Goal: Check status: Check status

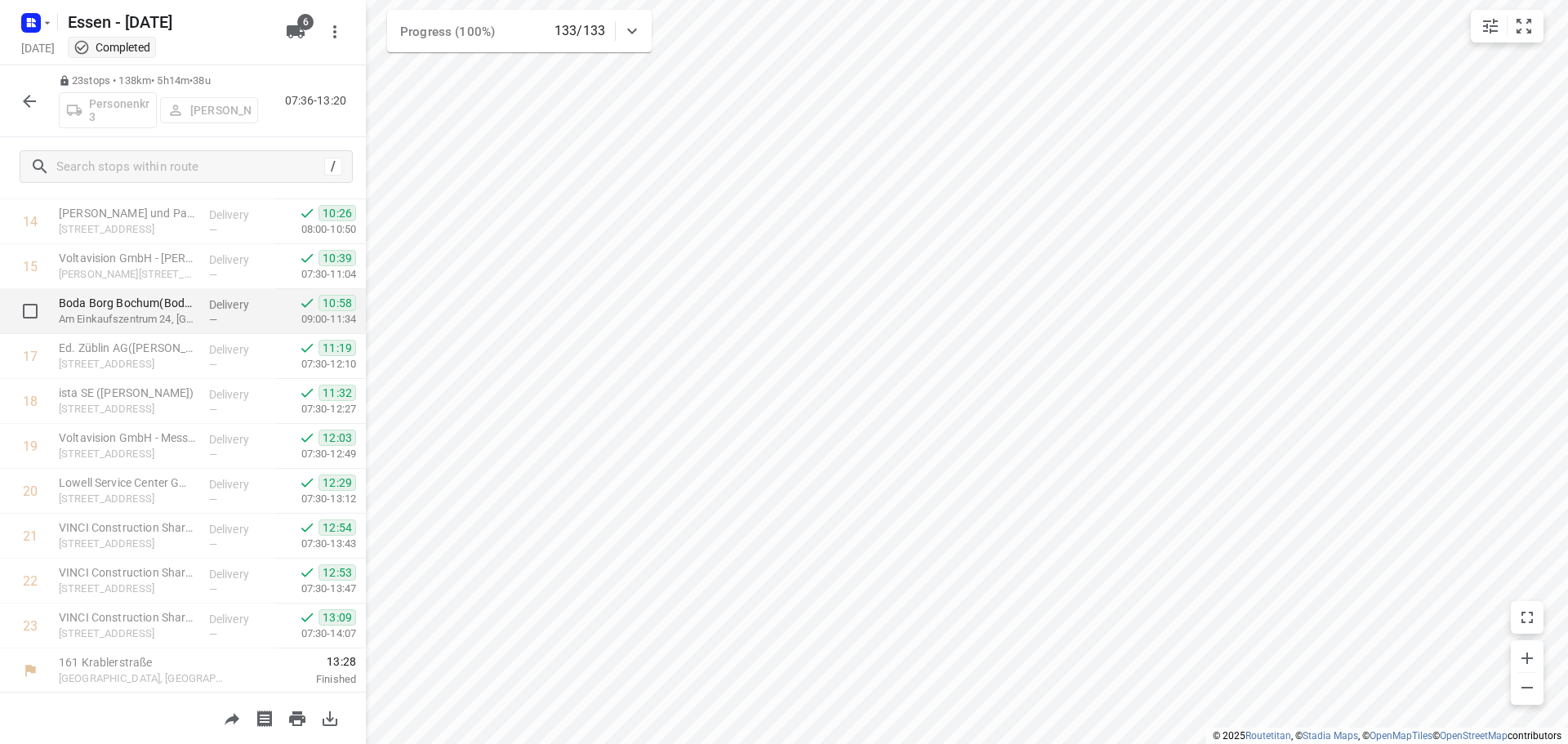
scroll to position [664, 0]
click at [24, 107] on icon "button" at bounding box center [29, 101] width 19 height 20
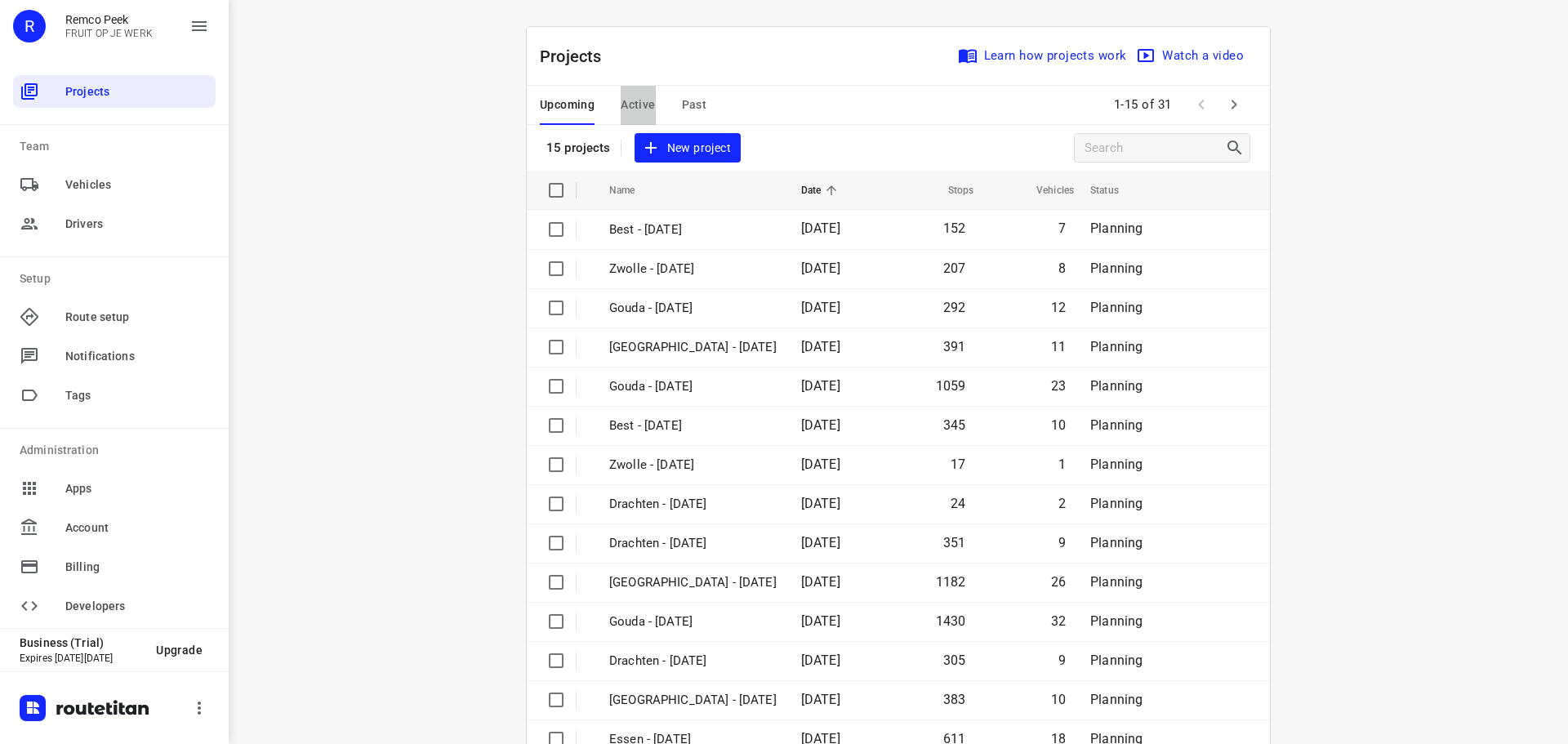
click at [636, 101] on span "Active" at bounding box center [637, 104] width 34 height 20
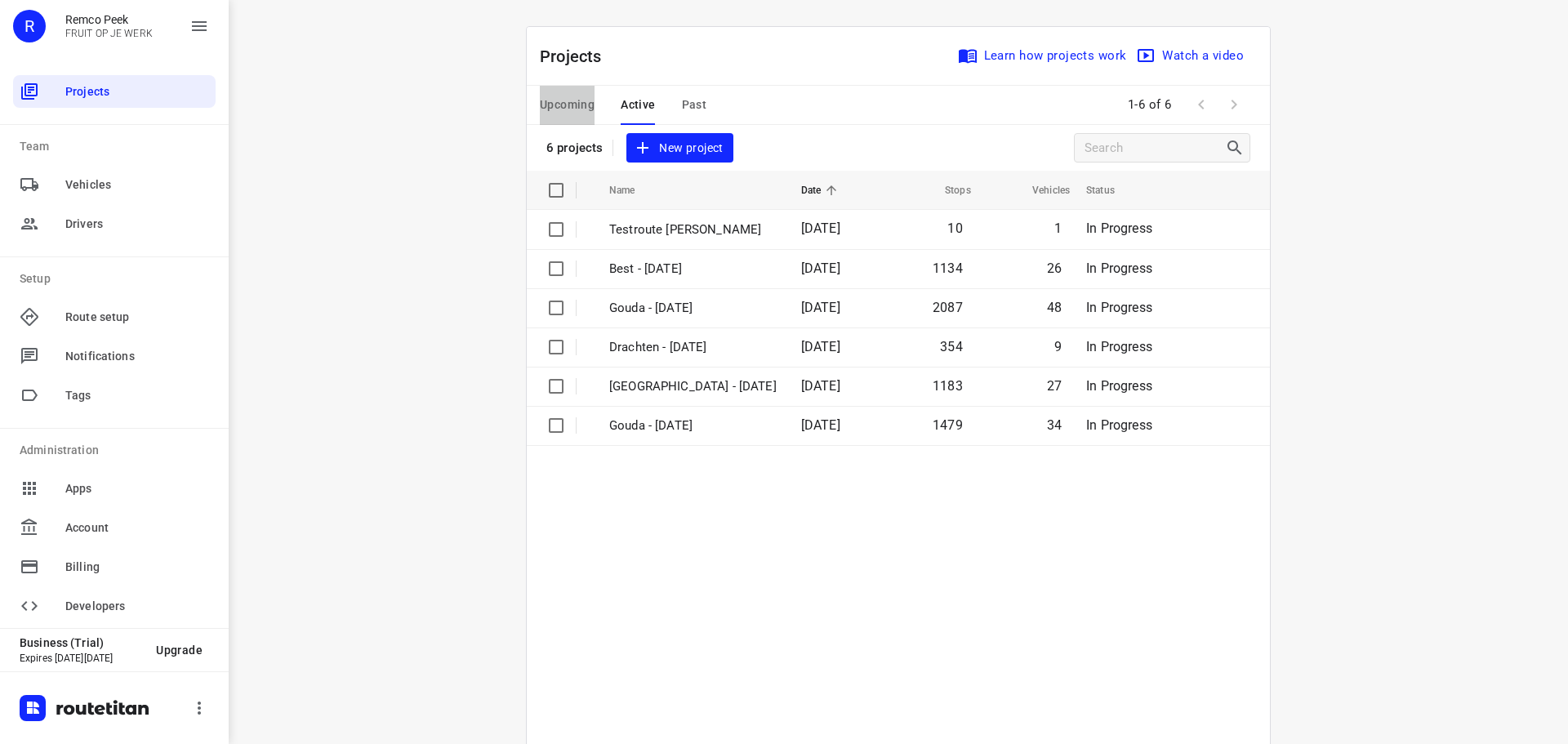
click at [564, 99] on span "Upcoming" at bounding box center [567, 104] width 55 height 20
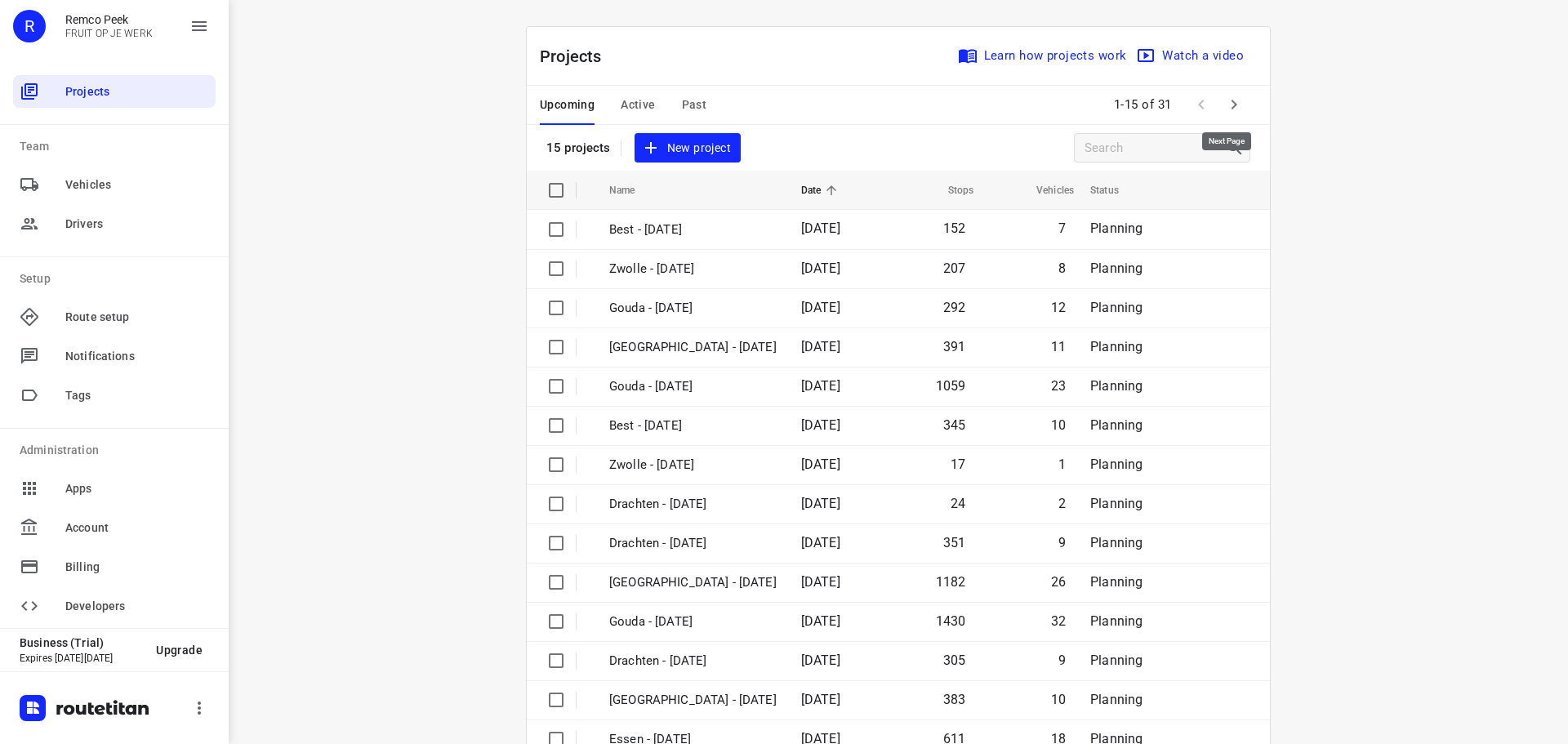
click at [1224, 107] on icon "button" at bounding box center [1234, 104] width 19 height 20
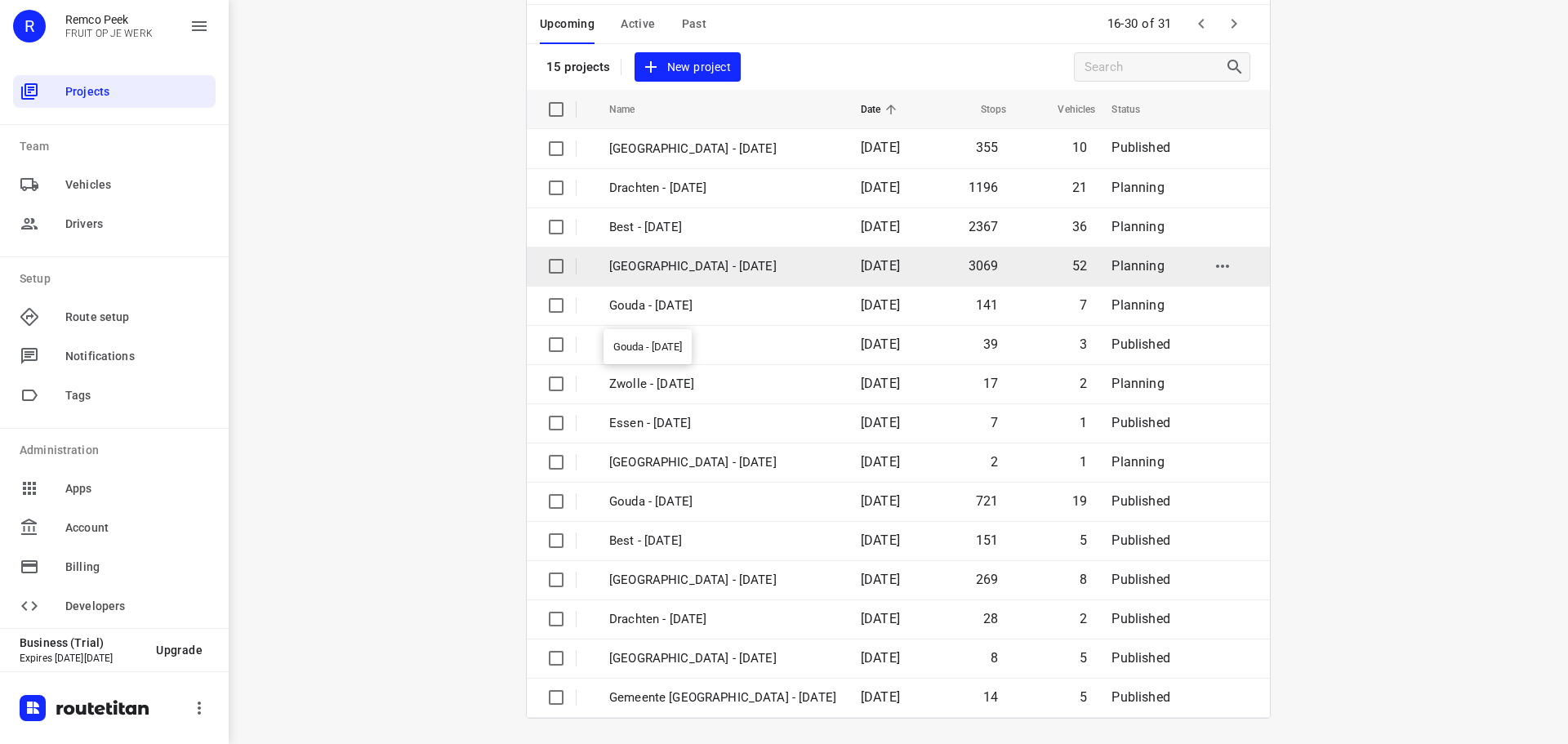
scroll to position [82, 0]
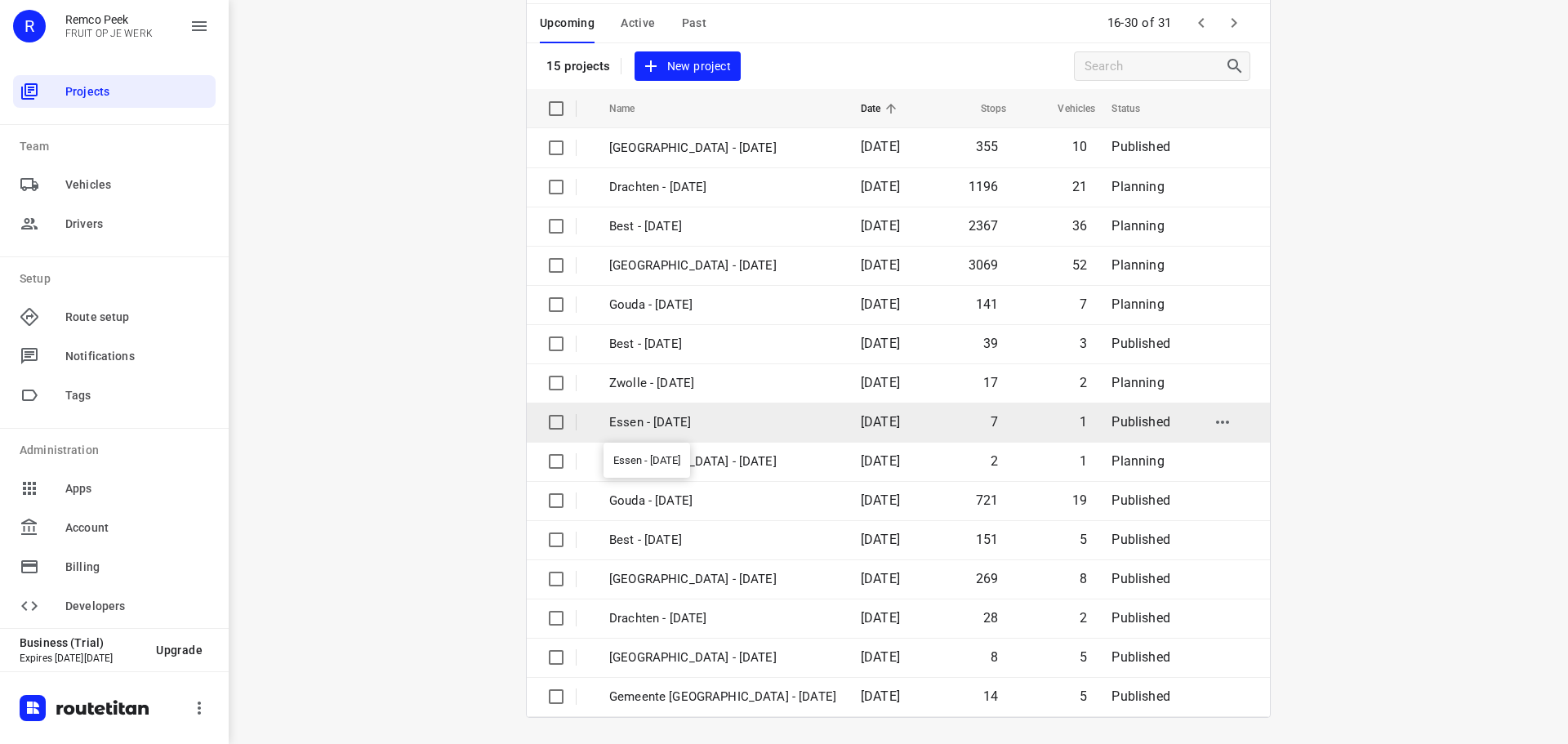
click at [677, 424] on p "Essen - [DATE]" at bounding box center [722, 422] width 227 height 19
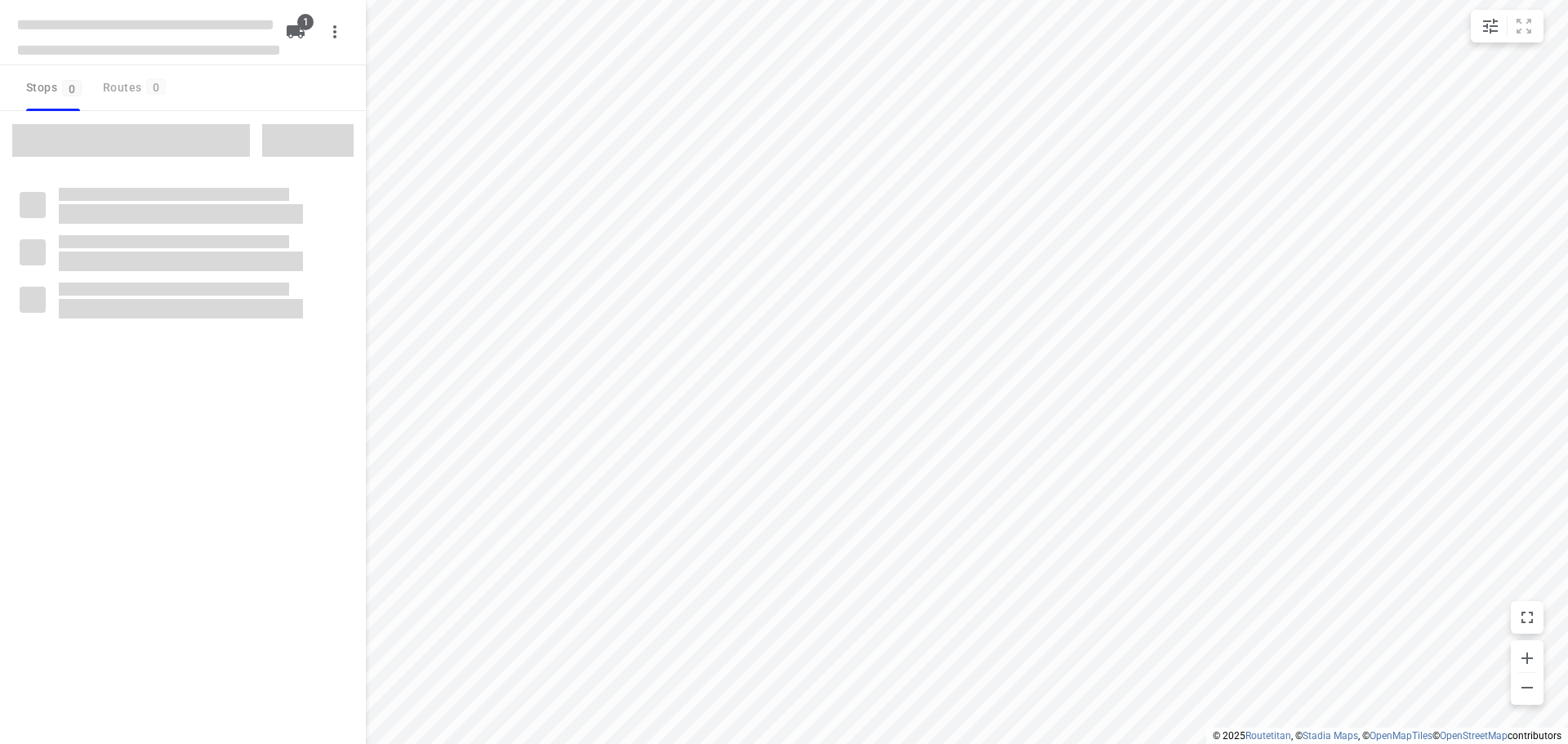
checkbox input "true"
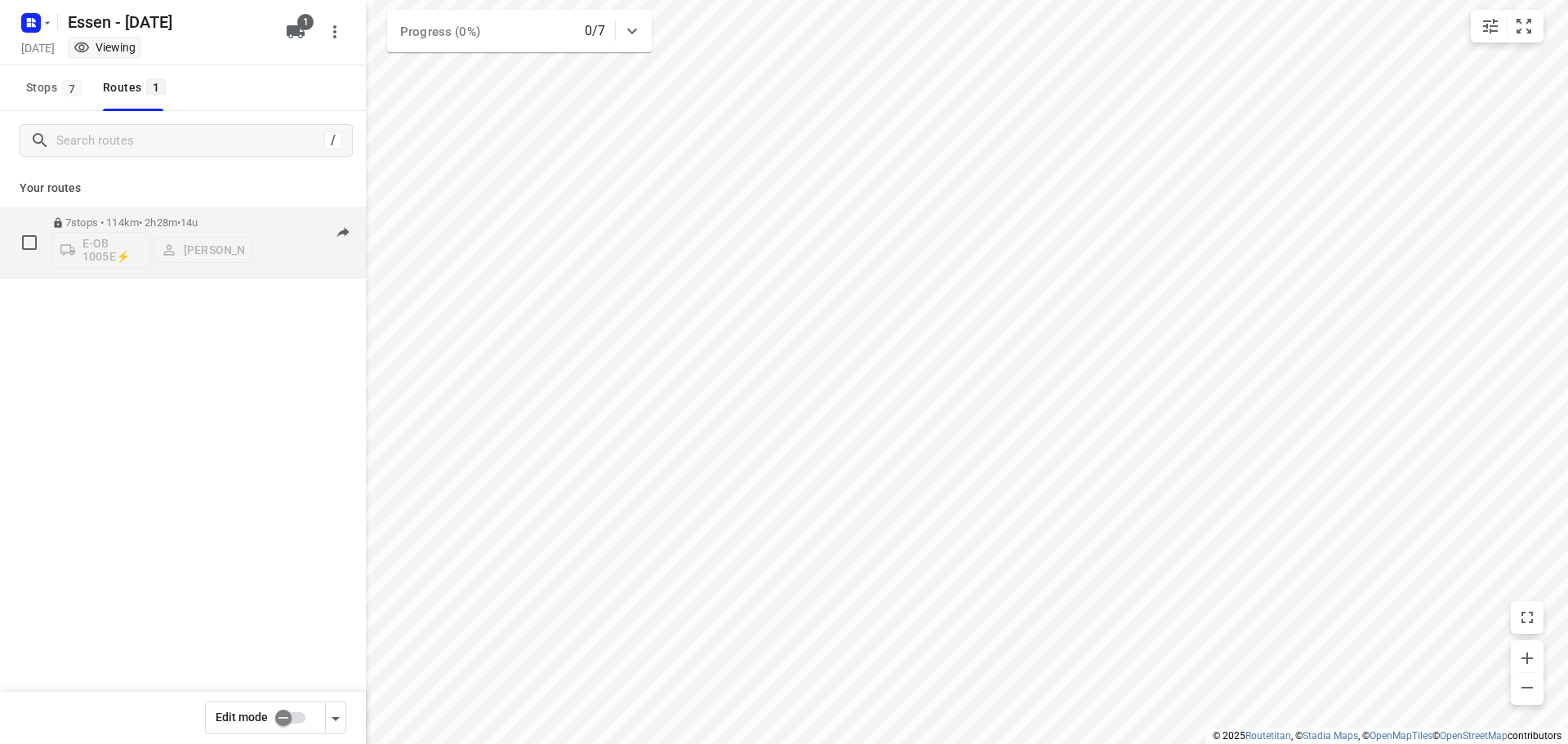
click at [124, 221] on p "7 stops • 114km • 2h28m • [DATE]" at bounding box center [152, 222] width 199 height 13
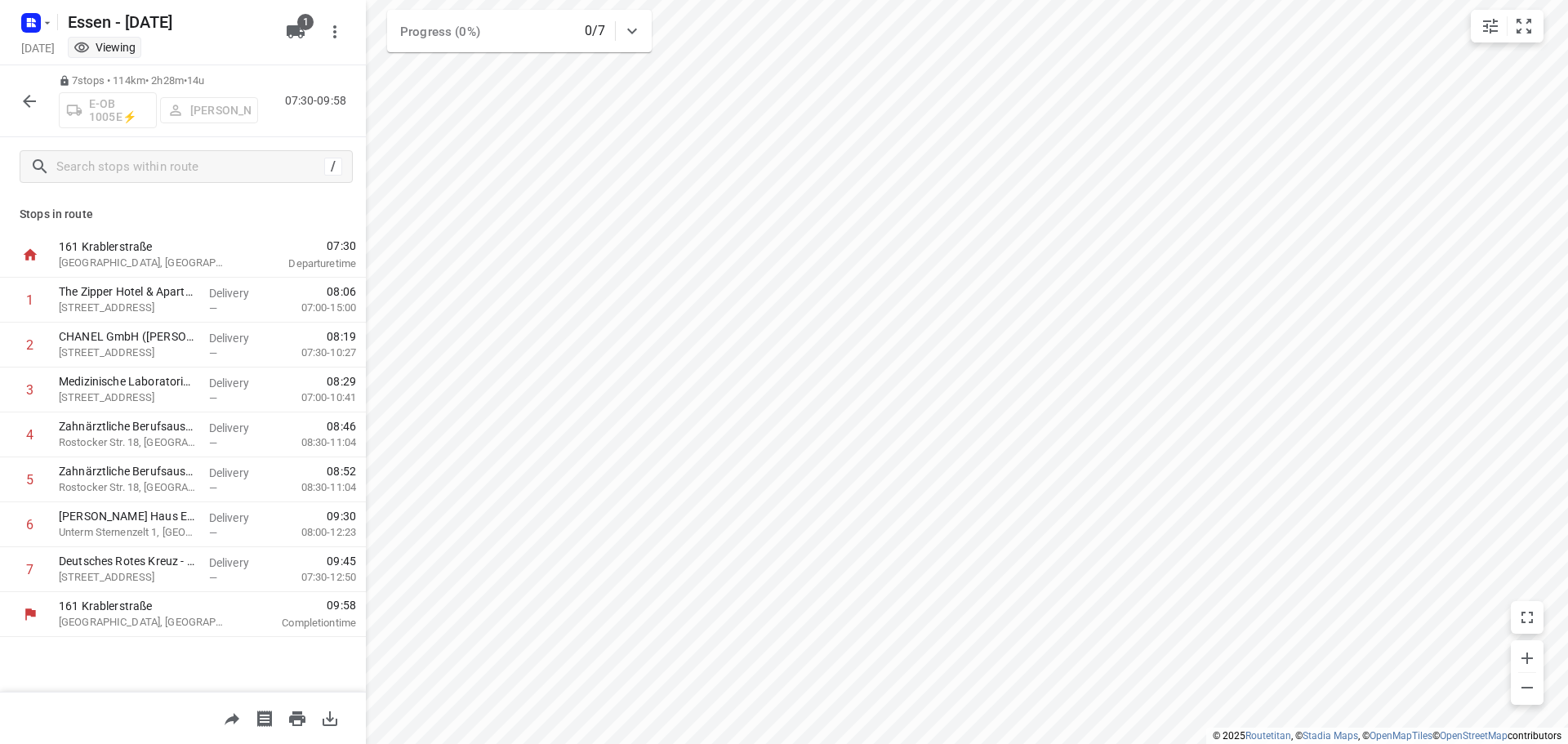
click at [29, 98] on icon "button" at bounding box center [29, 101] width 19 height 20
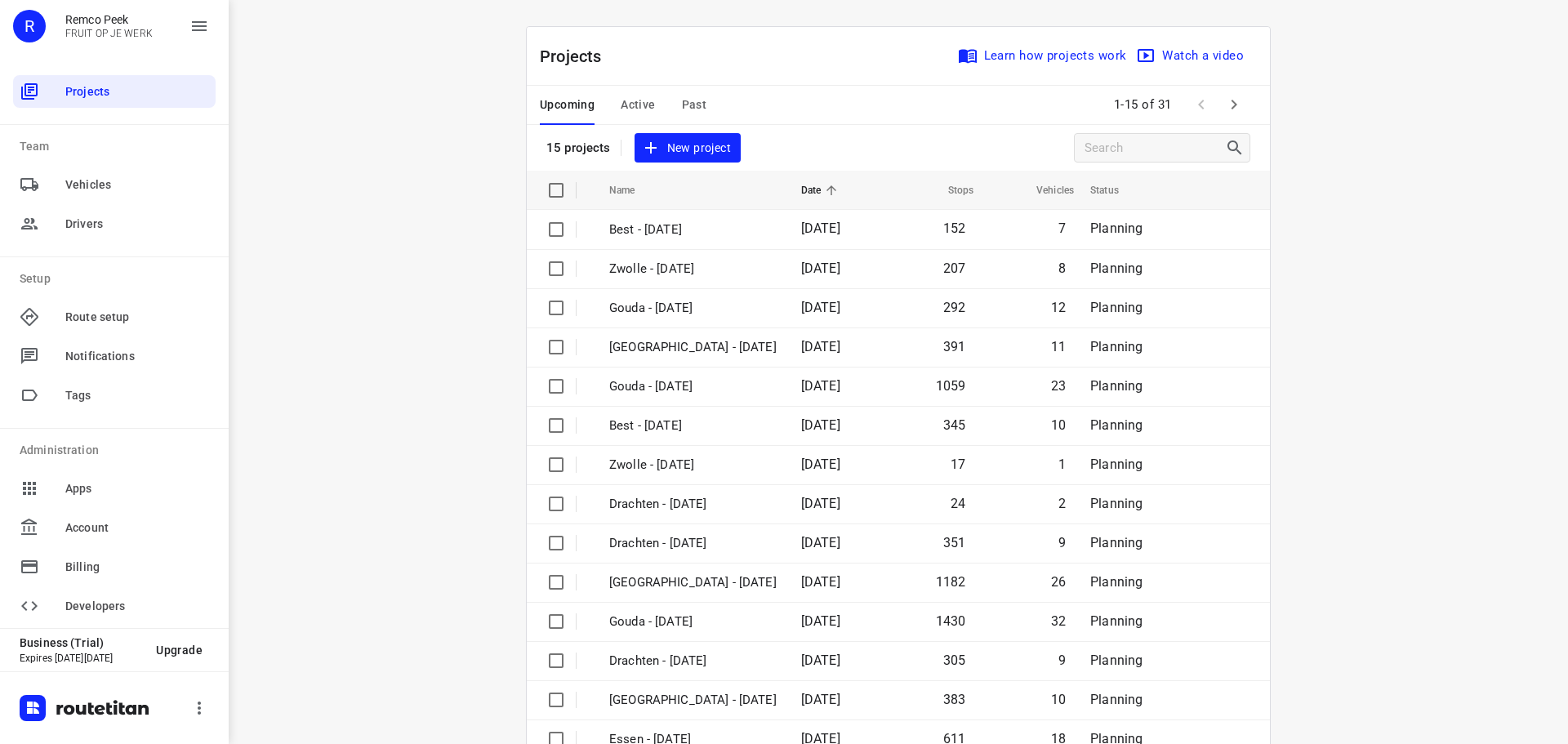
click at [631, 99] on span "Active" at bounding box center [637, 104] width 34 height 20
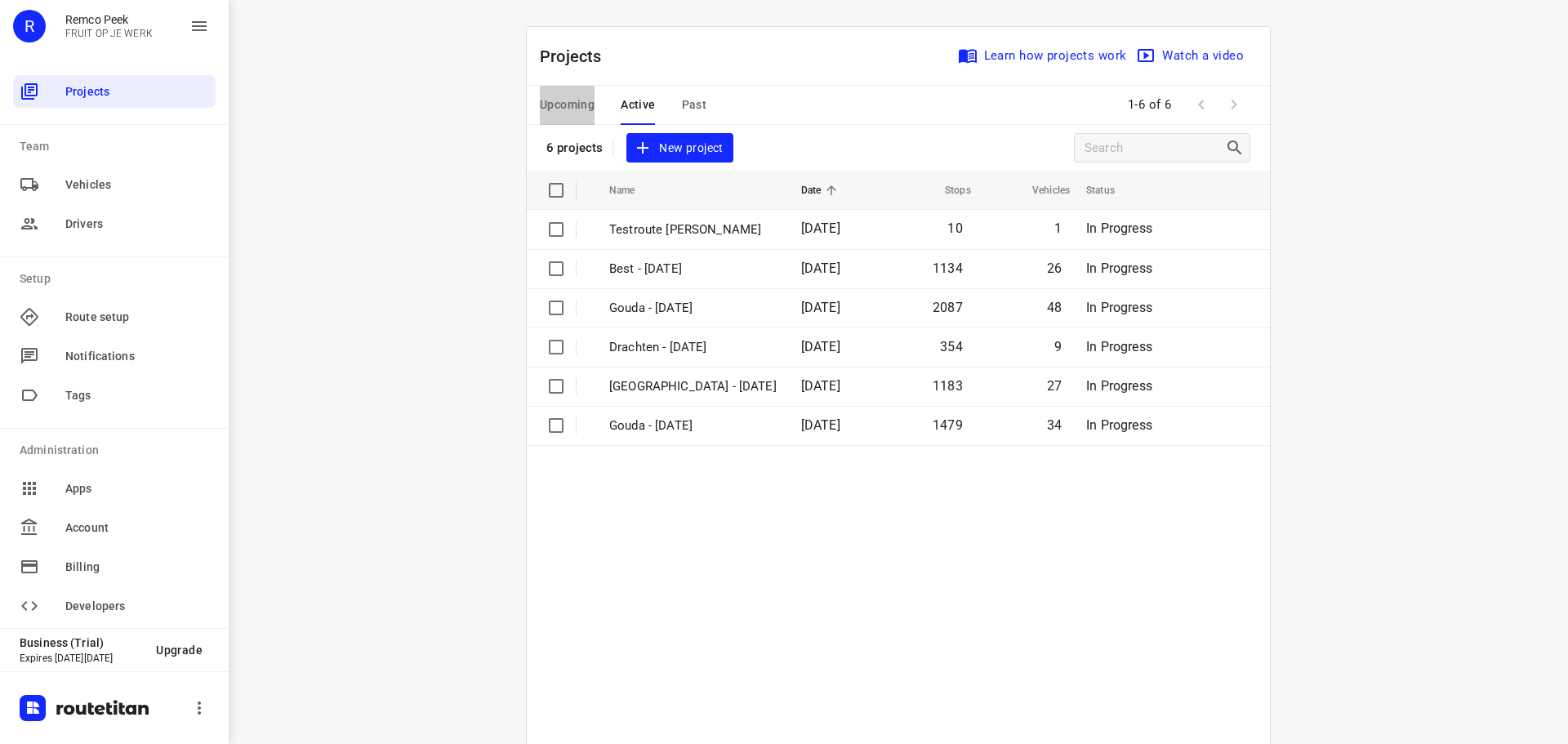
click at [540, 104] on span "Upcoming" at bounding box center [567, 104] width 55 height 20
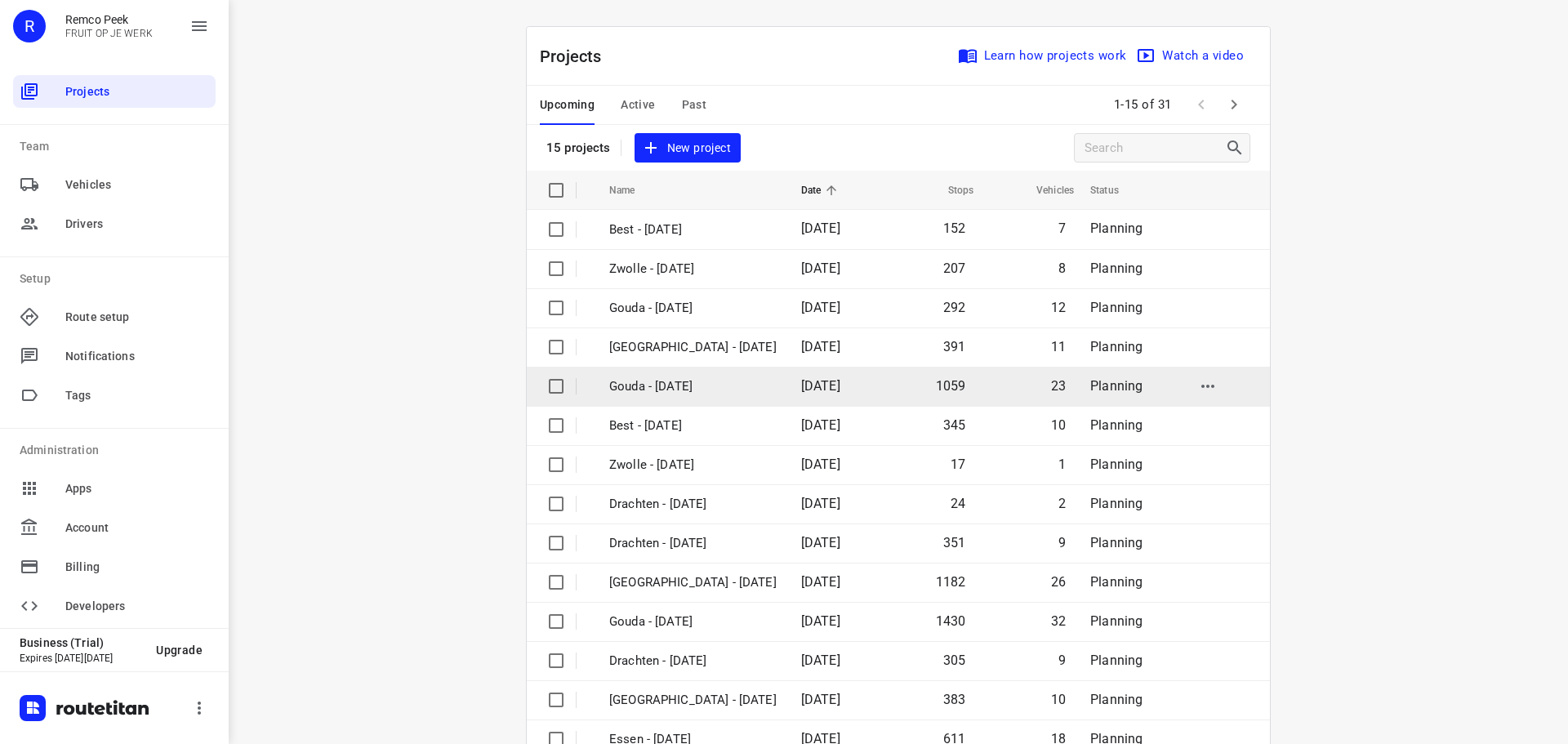
scroll to position [82, 0]
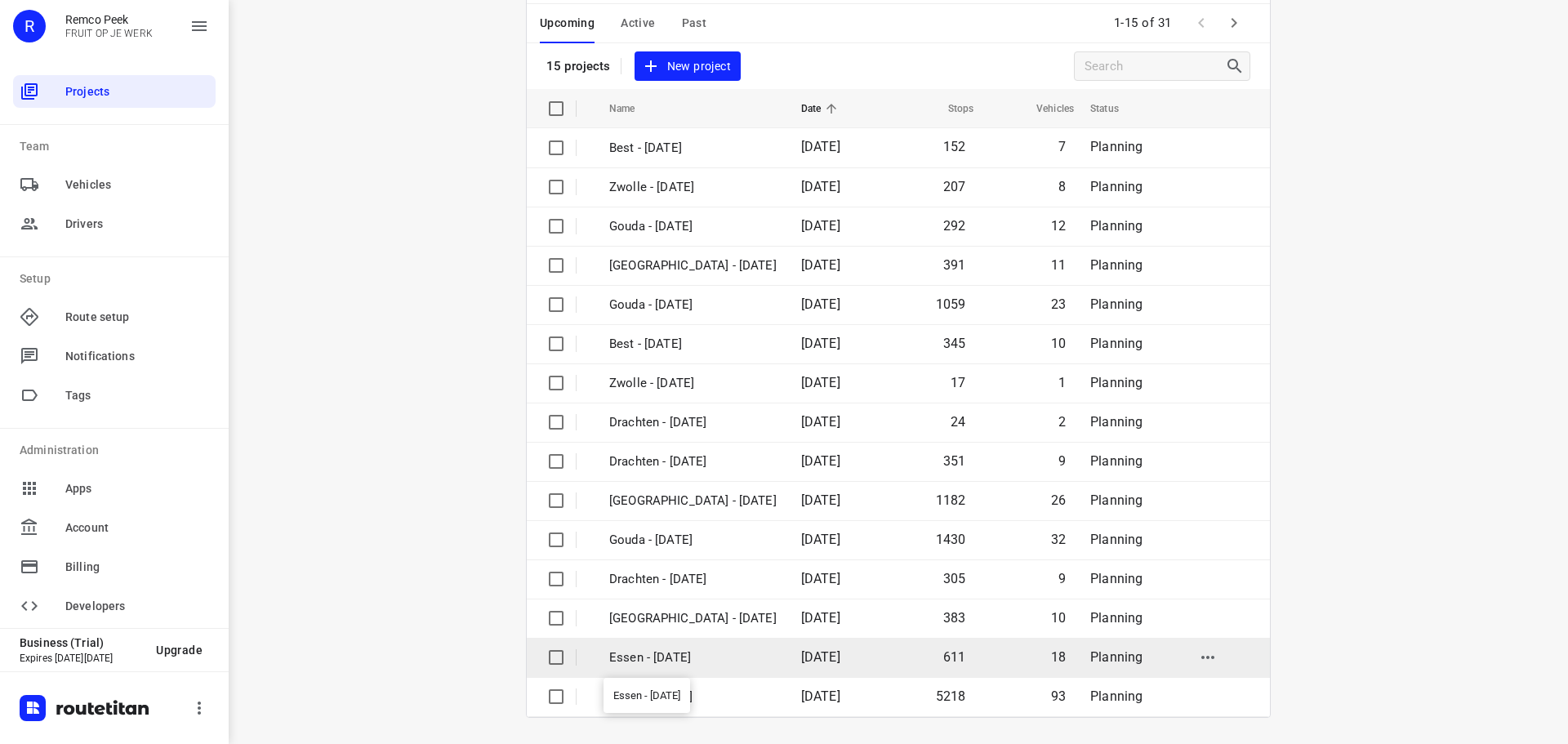
click at [668, 658] on p "Essen - [DATE]" at bounding box center [693, 657] width 168 height 19
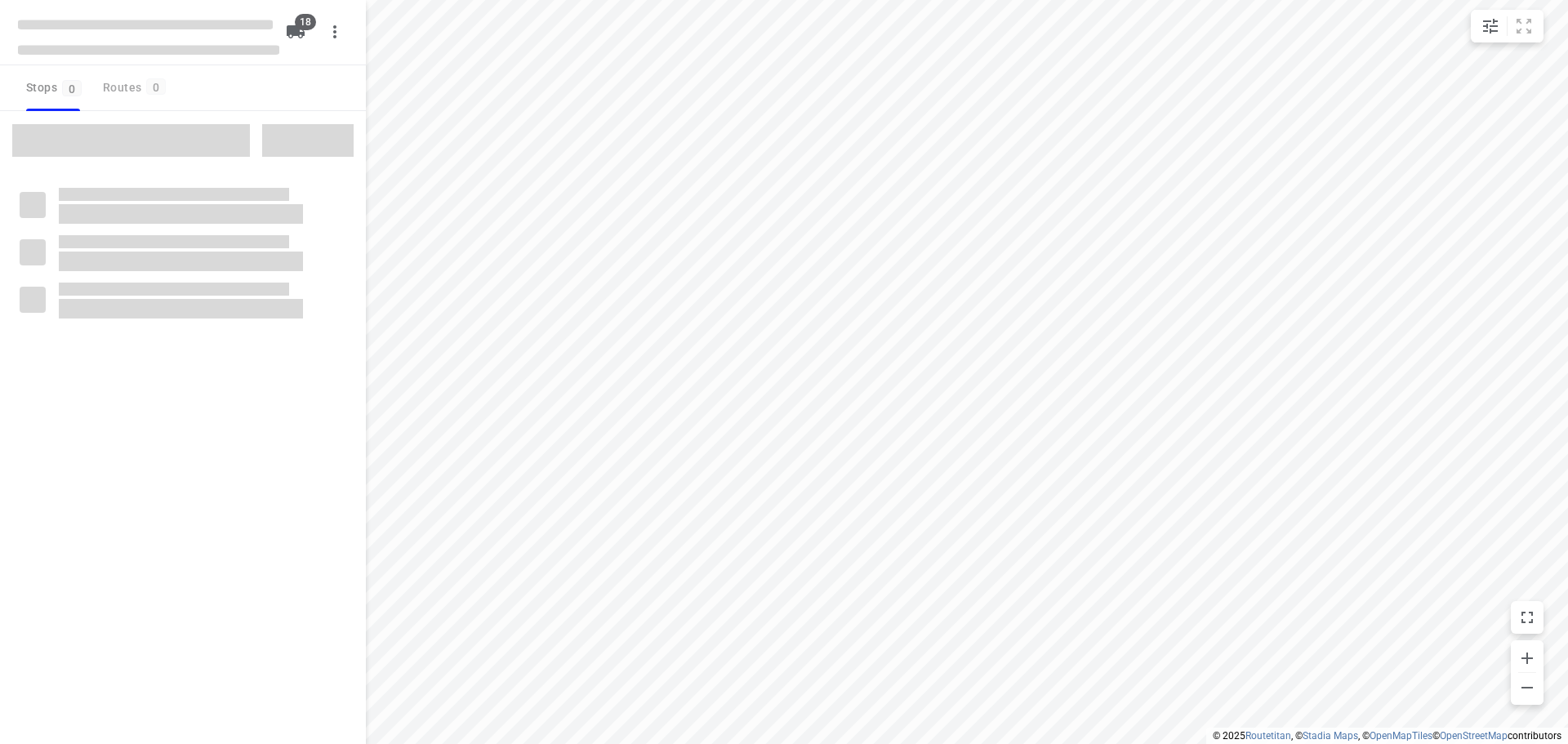
checkbox input "true"
